Goal: Task Accomplishment & Management: Use online tool/utility

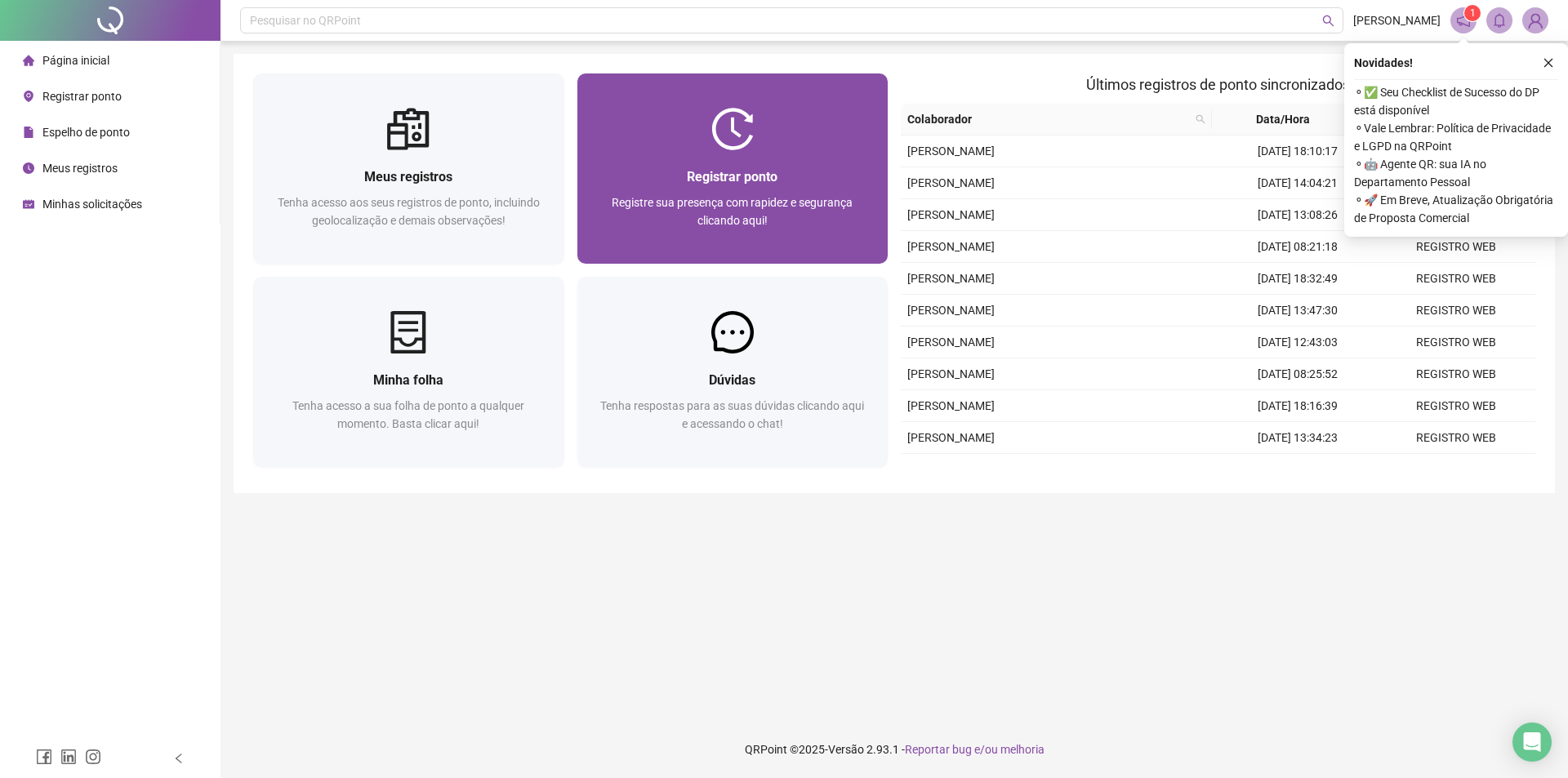
click at [683, 169] on div "Registrar ponto" at bounding box center [732, 177] width 272 height 20
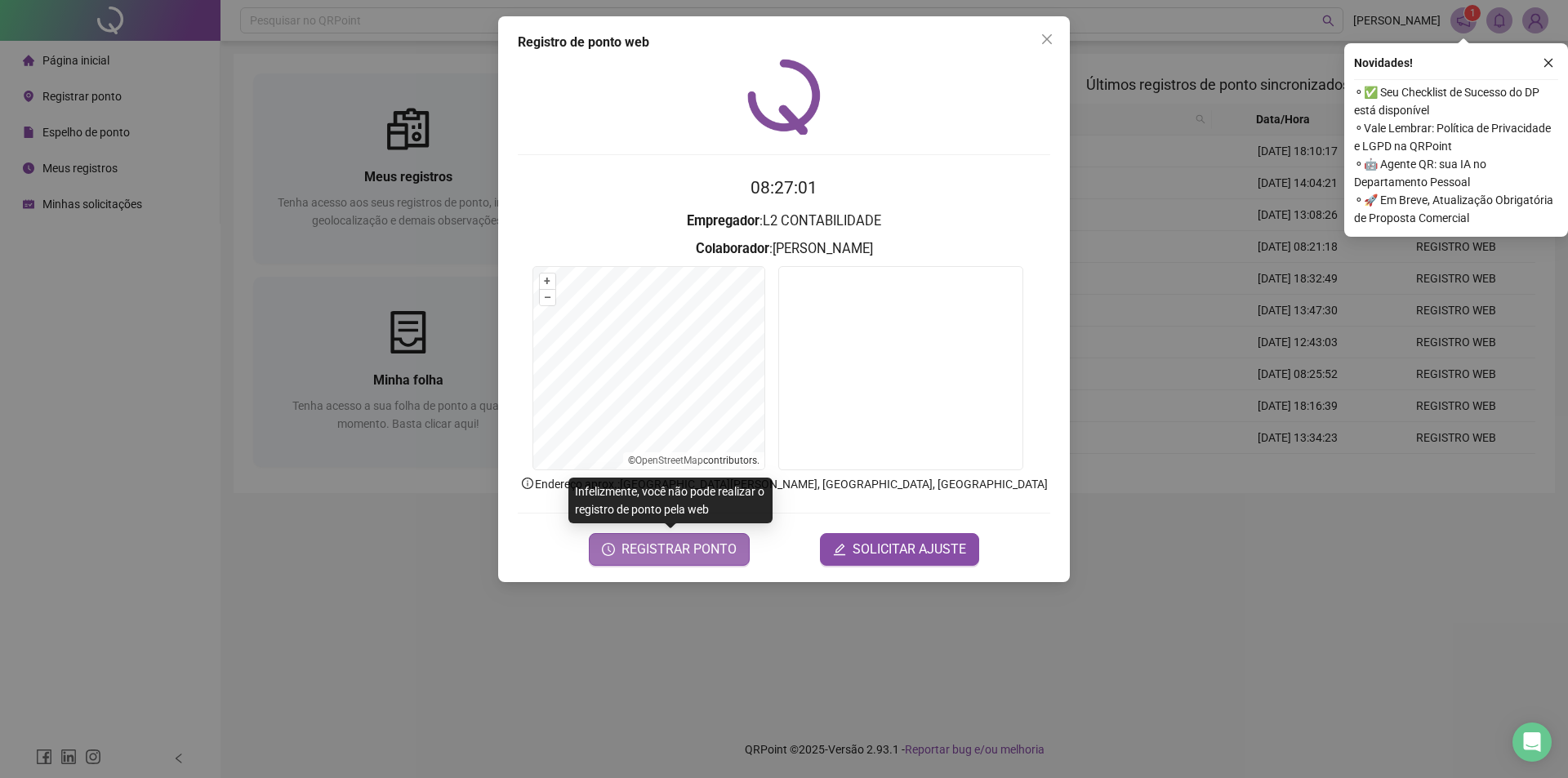
click at [644, 549] on span "REGISTRAR PONTO" at bounding box center [679, 549] width 115 height 20
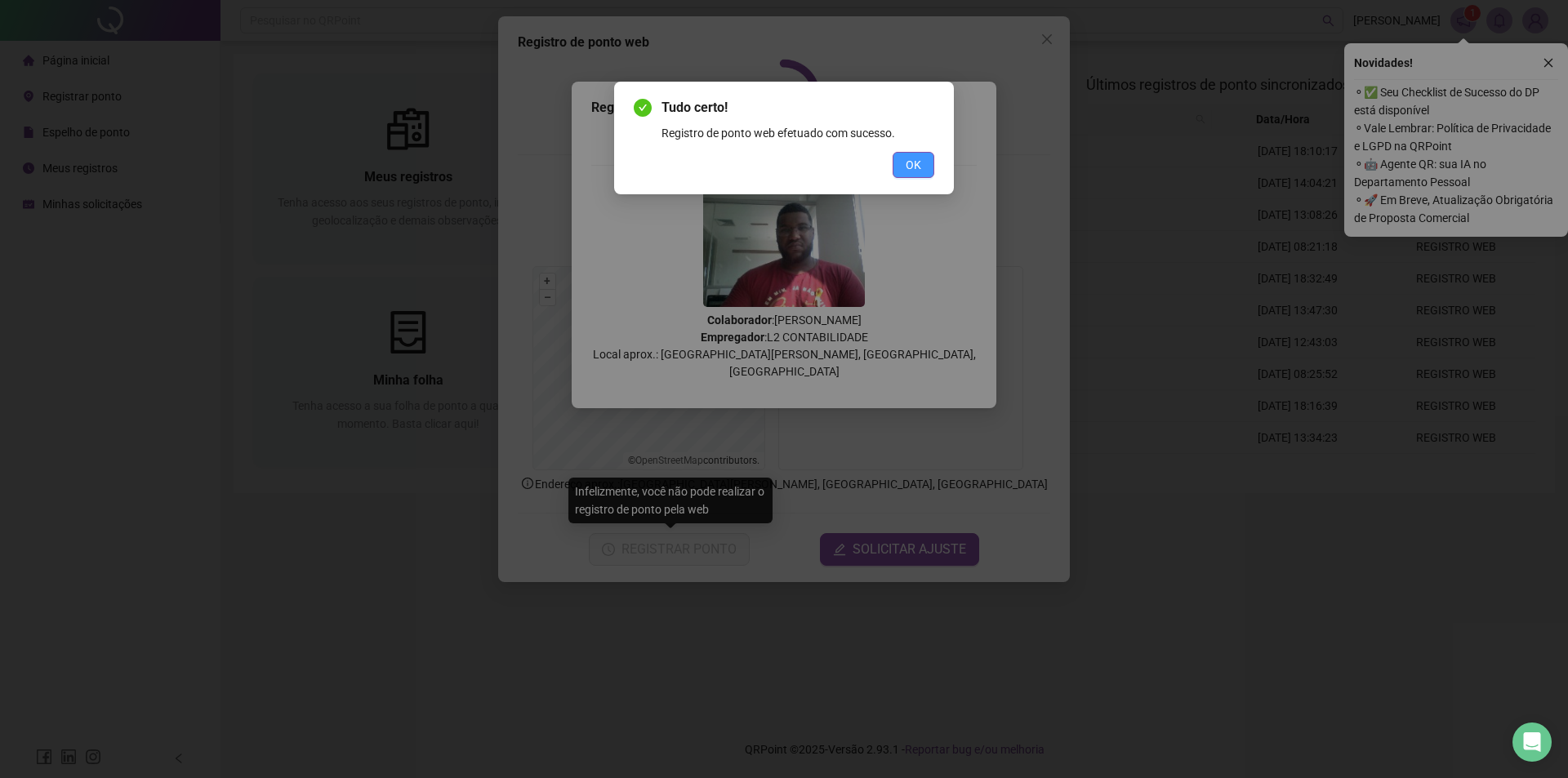
click at [910, 159] on span "OK" at bounding box center [913, 165] width 16 height 18
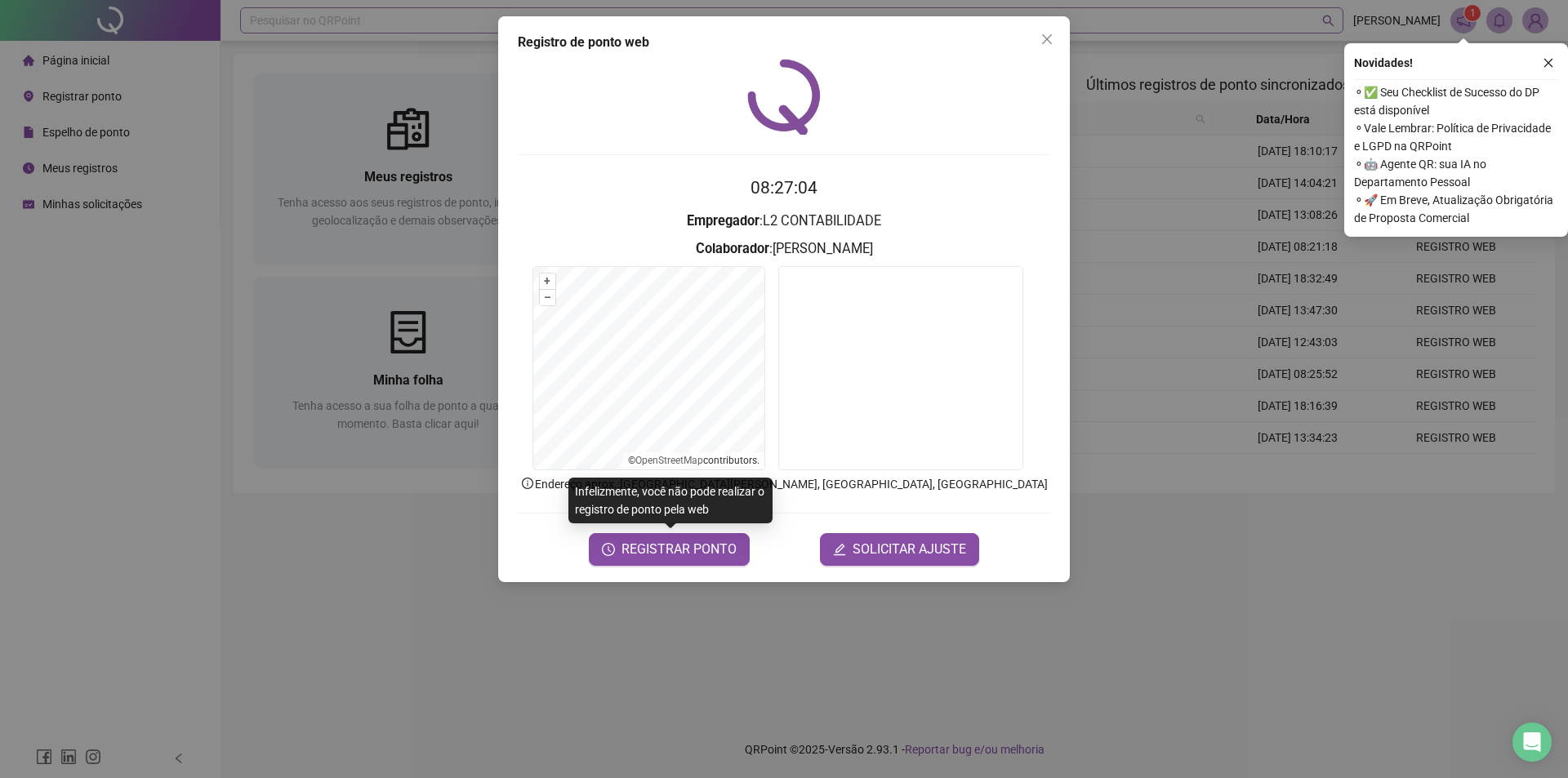
drag, startPoint x: 1048, startPoint y: 39, endPoint x: 766, endPoint y: 29, distance: 282.2
click at [1047, 39] on icon "close" at bounding box center [1047, 39] width 10 height 10
